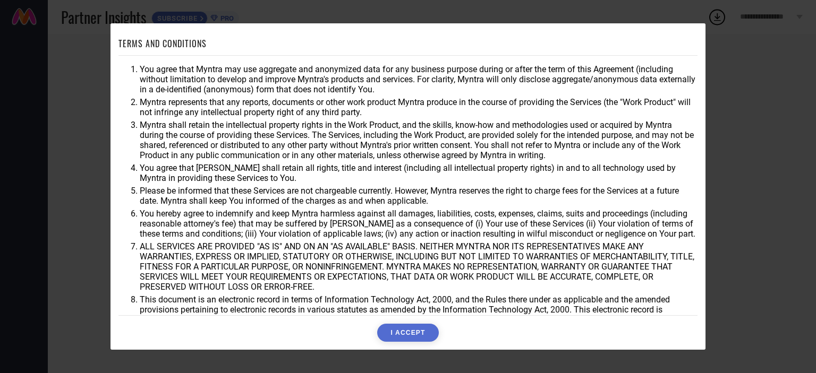
click at [405, 330] on button "I ACCEPT" at bounding box center [407, 333] width 61 height 18
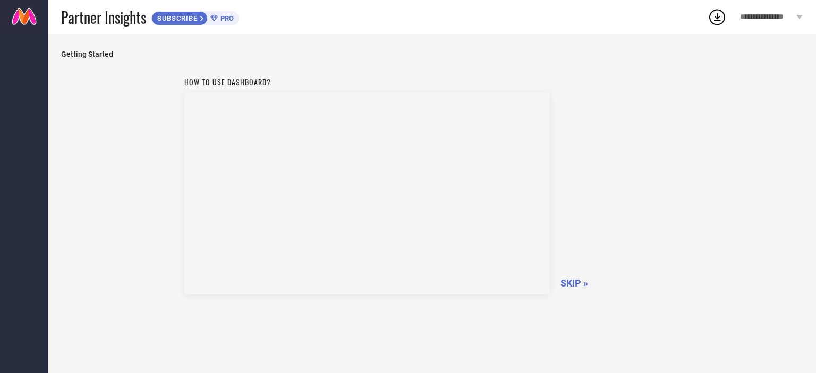
click at [580, 284] on span "SKIP »" at bounding box center [574, 283] width 28 height 11
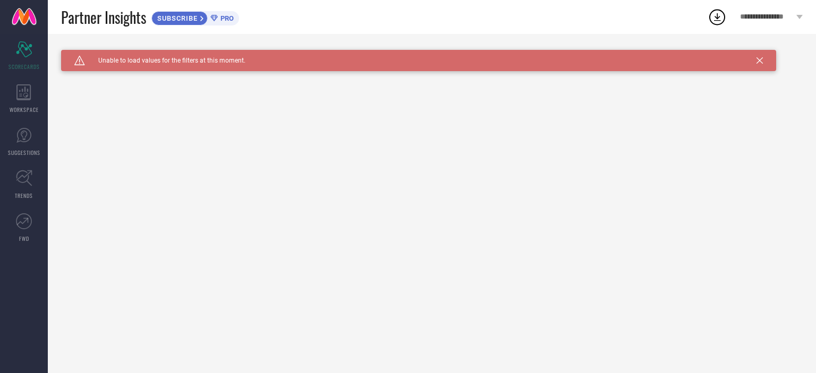
click at [722, 14] on icon at bounding box center [716, 16] width 19 height 19
